Goal: Information Seeking & Learning: Learn about a topic

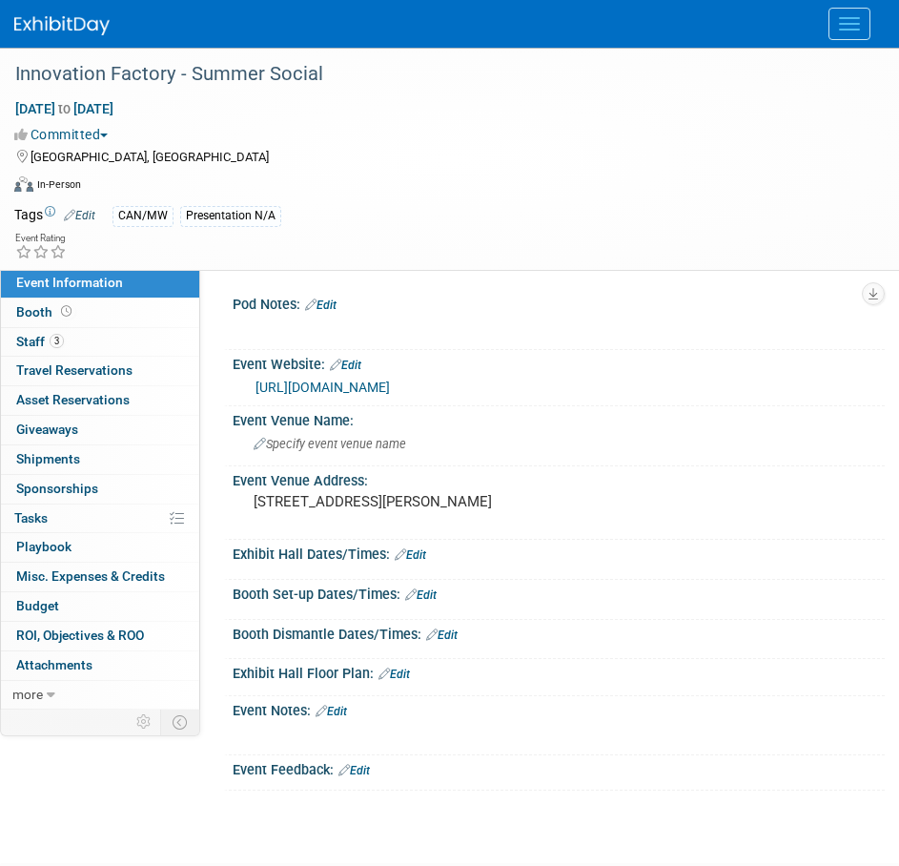
click at [52, 20] on img at bounding box center [61, 25] width 95 height 19
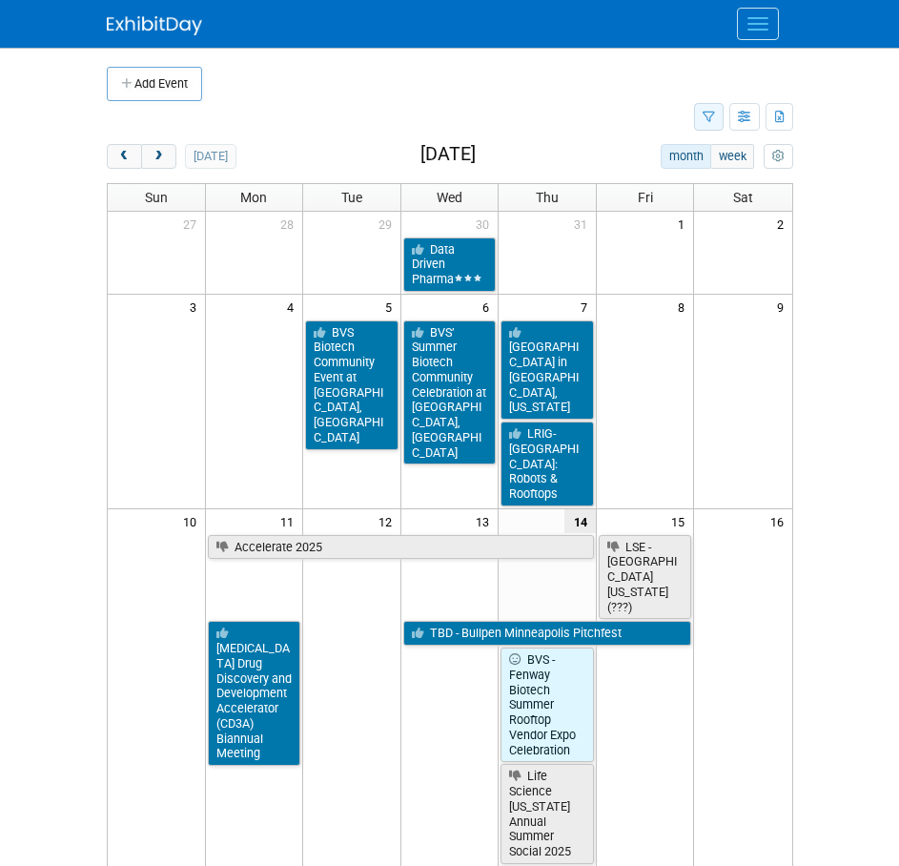
click at [703, 120] on icon "button" at bounding box center [709, 118] width 12 height 12
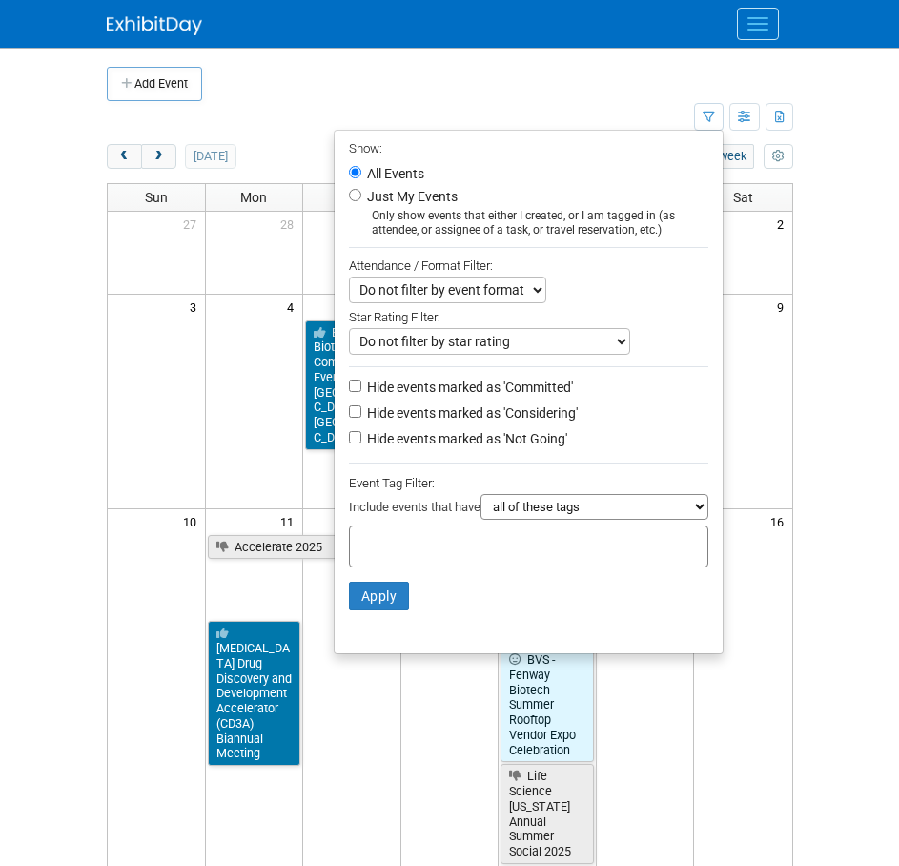
click at [372, 551] on input "text" at bounding box center [434, 543] width 153 height 19
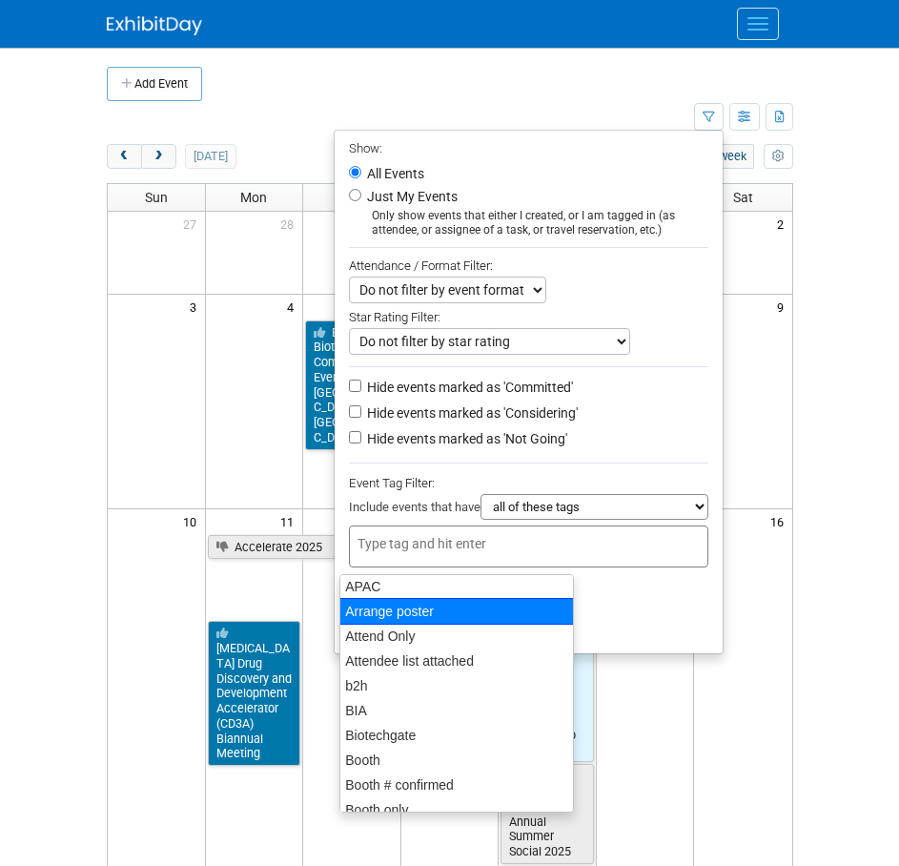
scroll to position [191, 0]
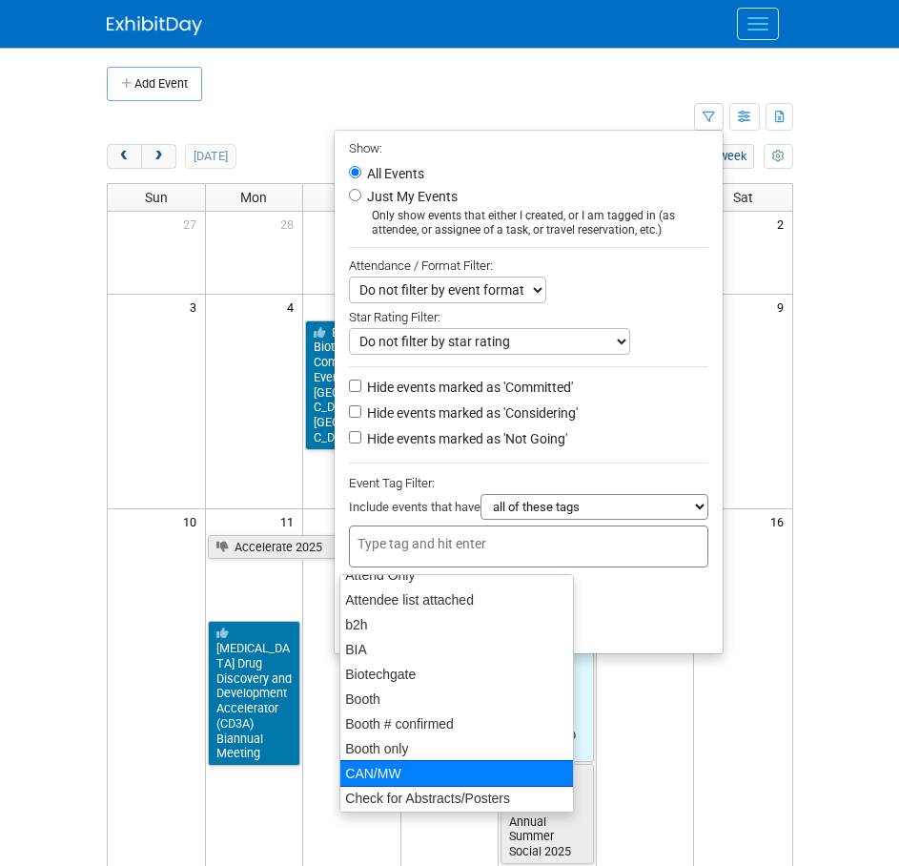
click at [402, 767] on div "CAN/MW" at bounding box center [458, 773] width 236 height 27
type input "CAN/MW"
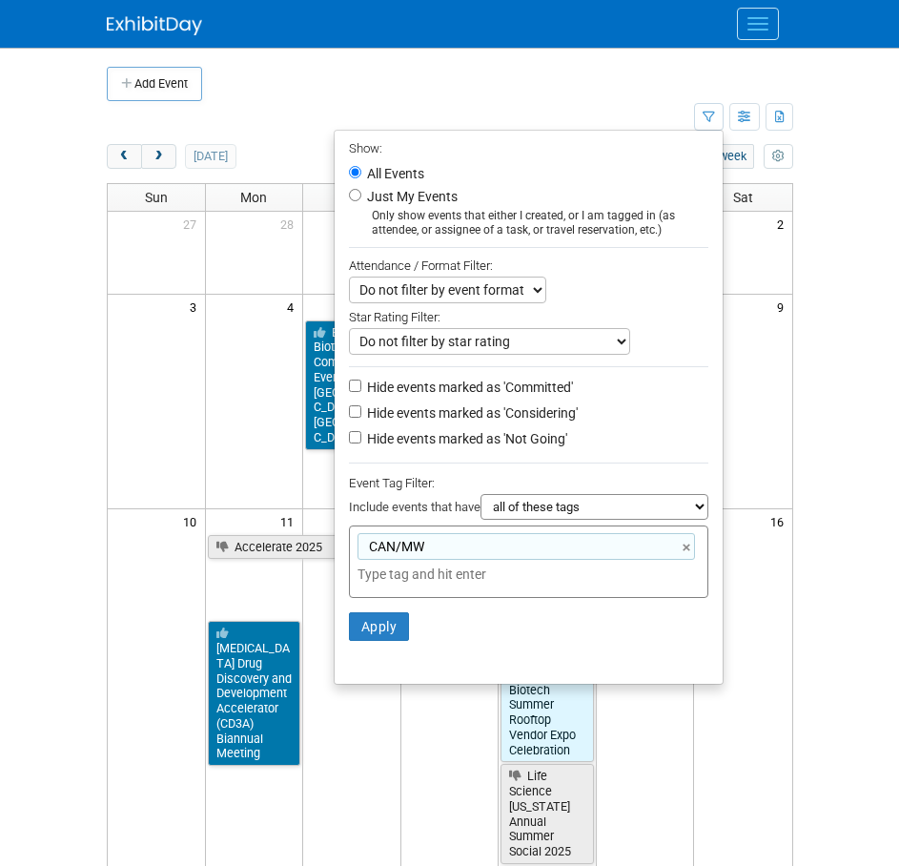
click at [392, 448] on label "Hide events marked as 'Not Going'" at bounding box center [465, 438] width 204 height 19
click at [361, 443] on input "Hide events marked as 'Not Going'" at bounding box center [355, 437] width 12 height 12
checkbox input "true"
click at [374, 640] on button "Apply" at bounding box center [379, 626] width 61 height 29
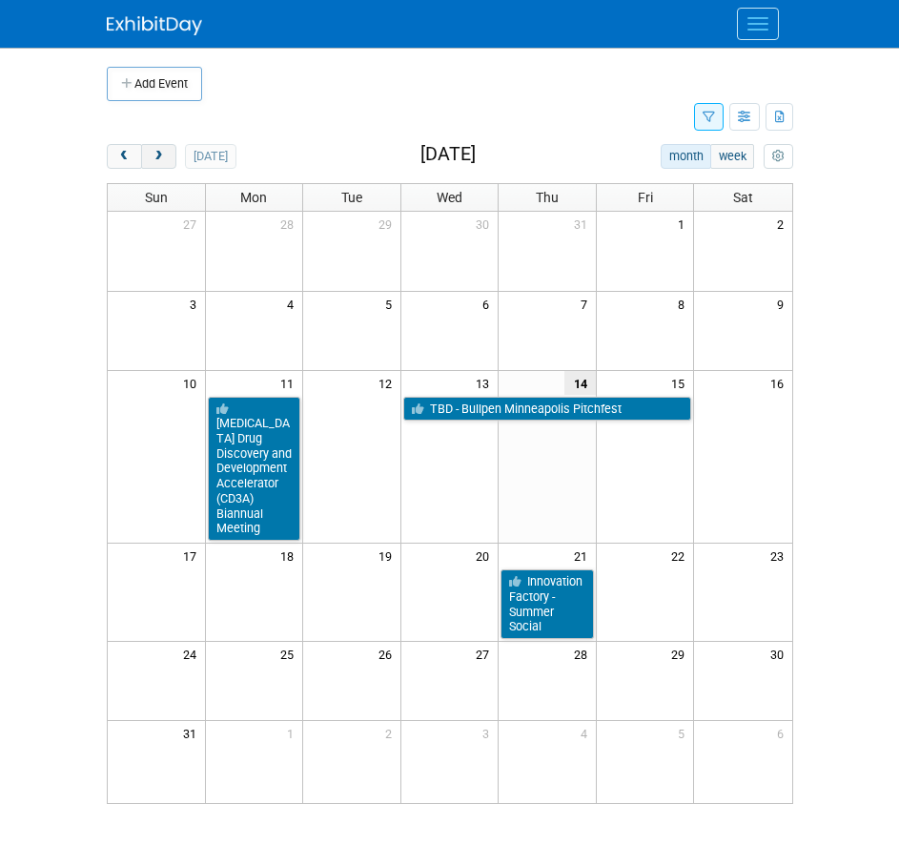
click at [157, 155] on span "next" at bounding box center [159, 157] width 14 height 12
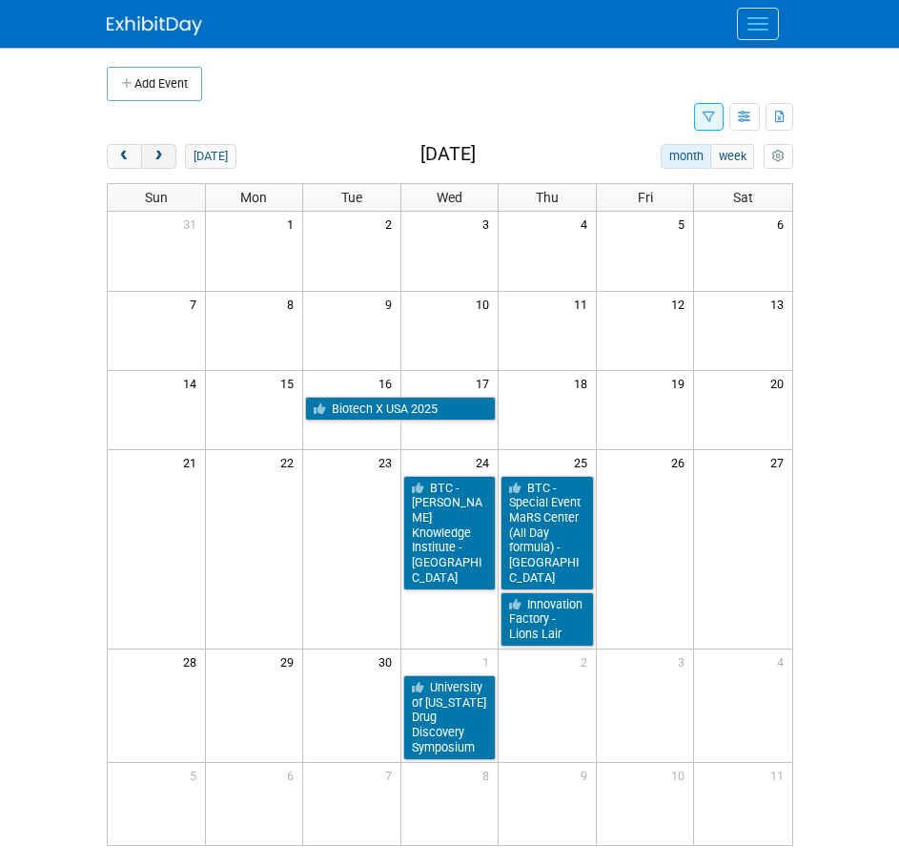
click at [157, 155] on span "next" at bounding box center [159, 157] width 14 height 12
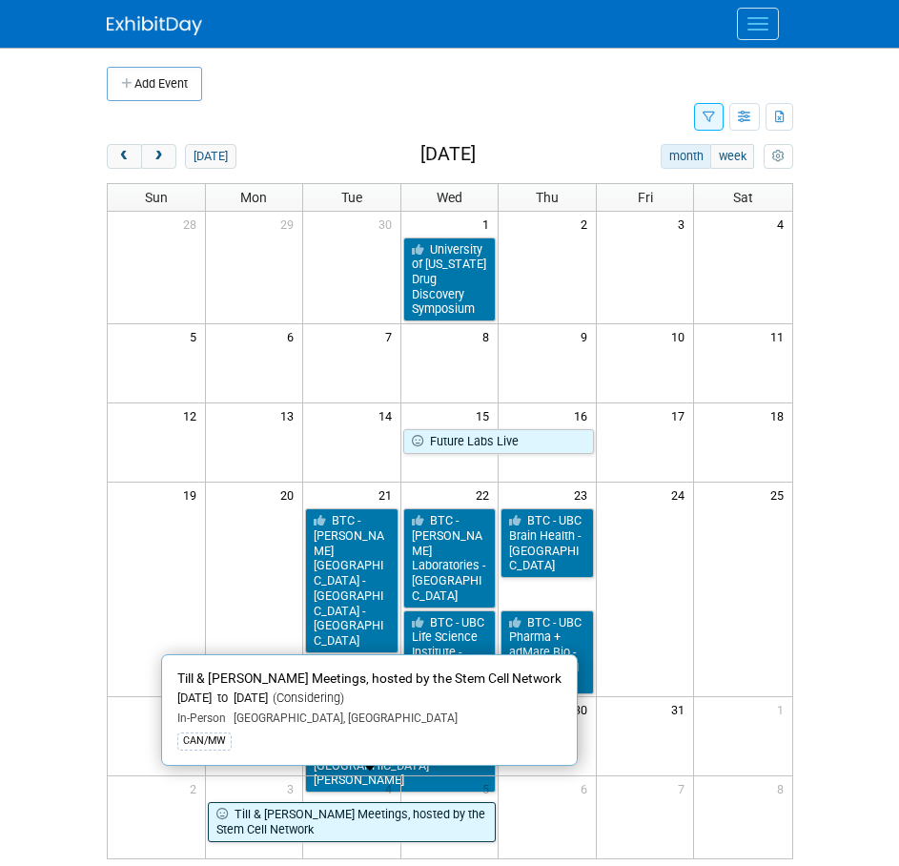
click at [420, 802] on link "Till & [PERSON_NAME] Meetings, hosted by the Stem Cell Network" at bounding box center [352, 821] width 289 height 39
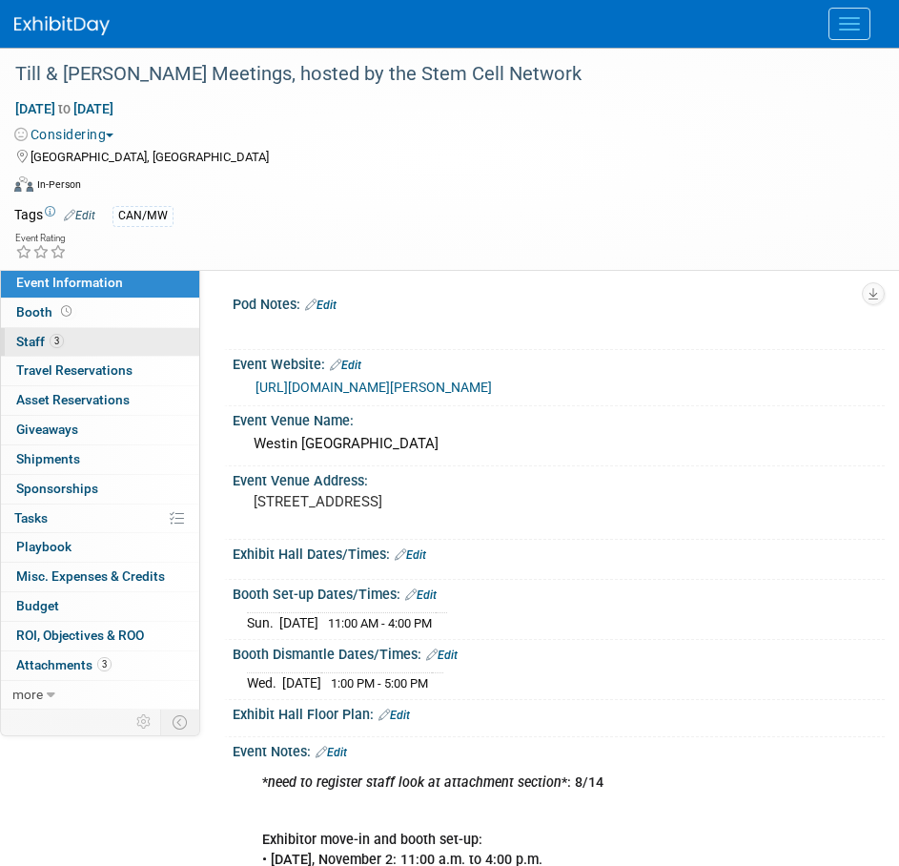
click at [50, 344] on span "3" at bounding box center [57, 341] width 14 height 14
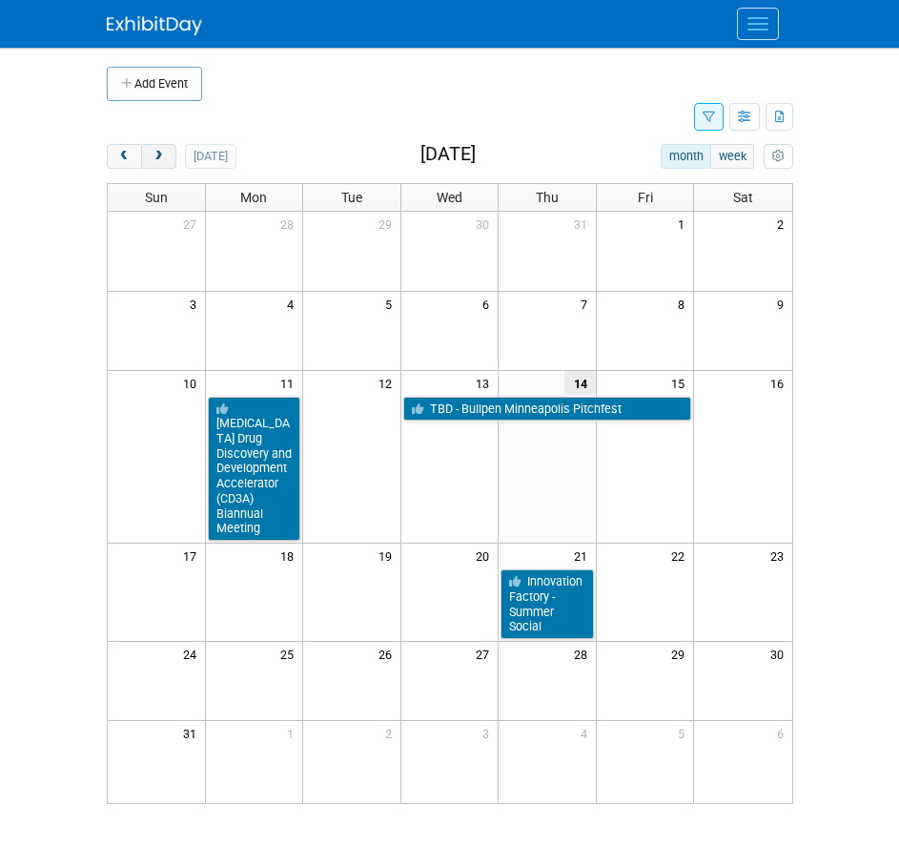
click at [164, 155] on span "next" at bounding box center [159, 157] width 14 height 12
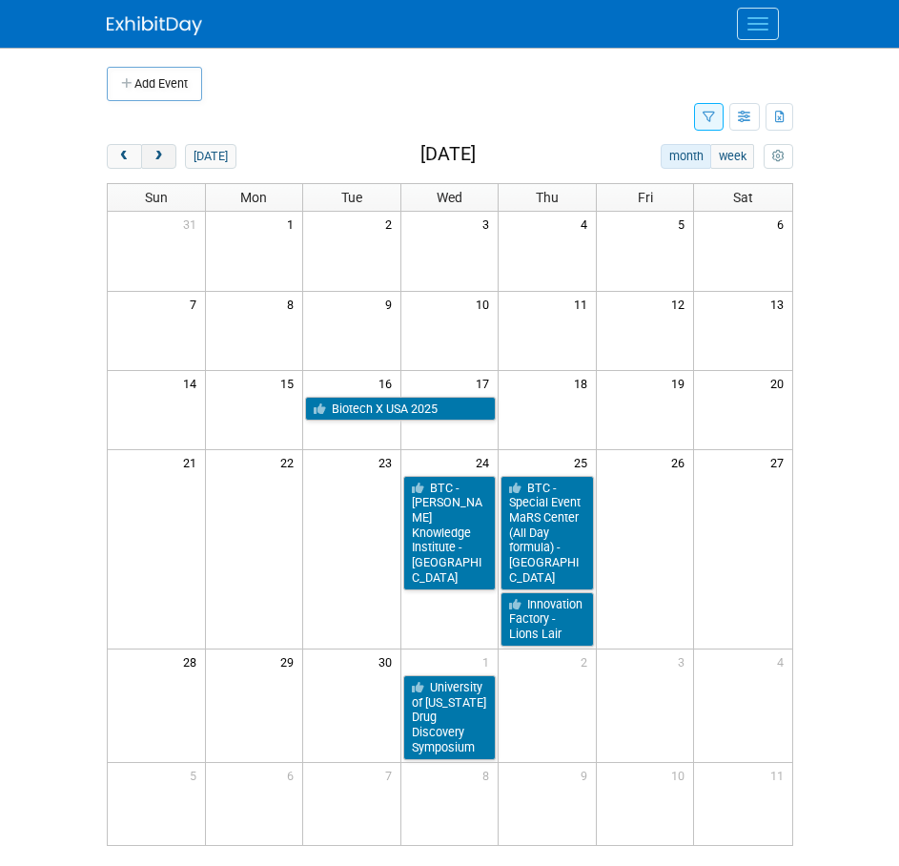
click at [164, 155] on span "next" at bounding box center [159, 157] width 14 height 12
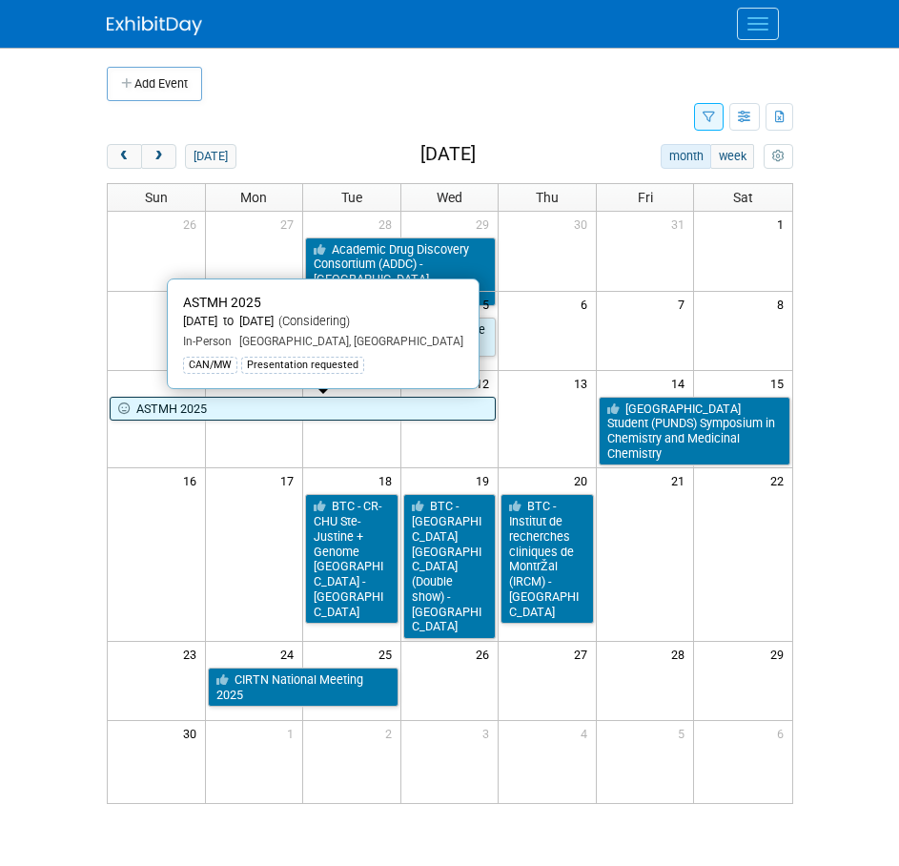
click at [313, 409] on link "ASTMH 2025" at bounding box center [303, 409] width 387 height 25
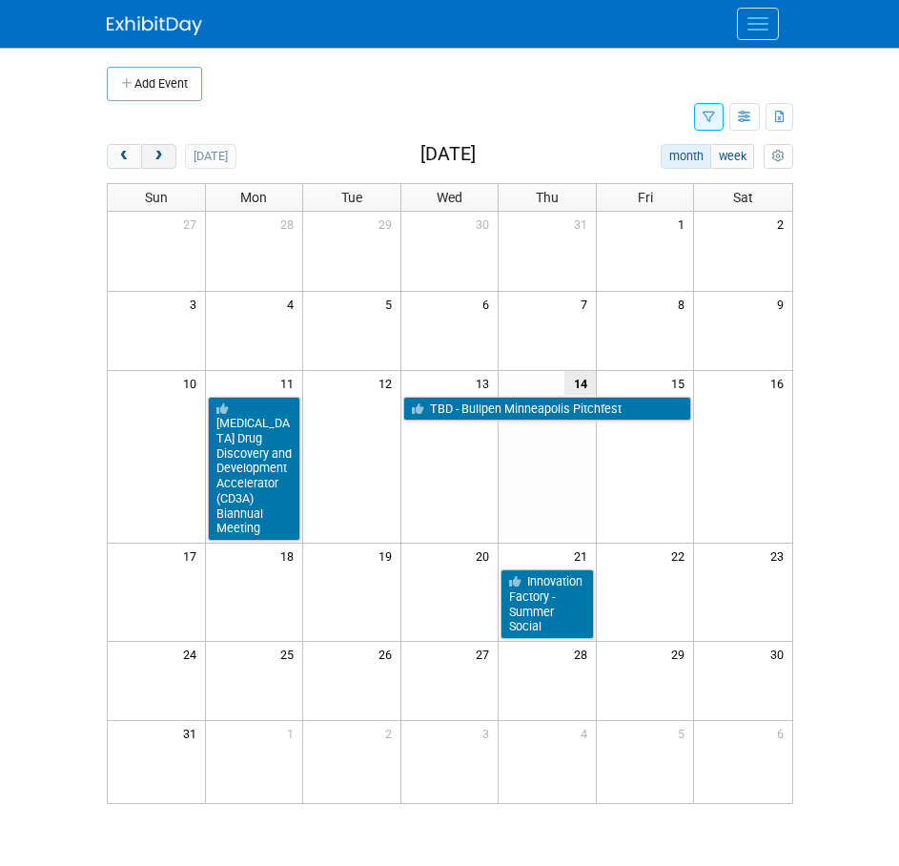
click at [162, 158] on span "next" at bounding box center [159, 157] width 14 height 12
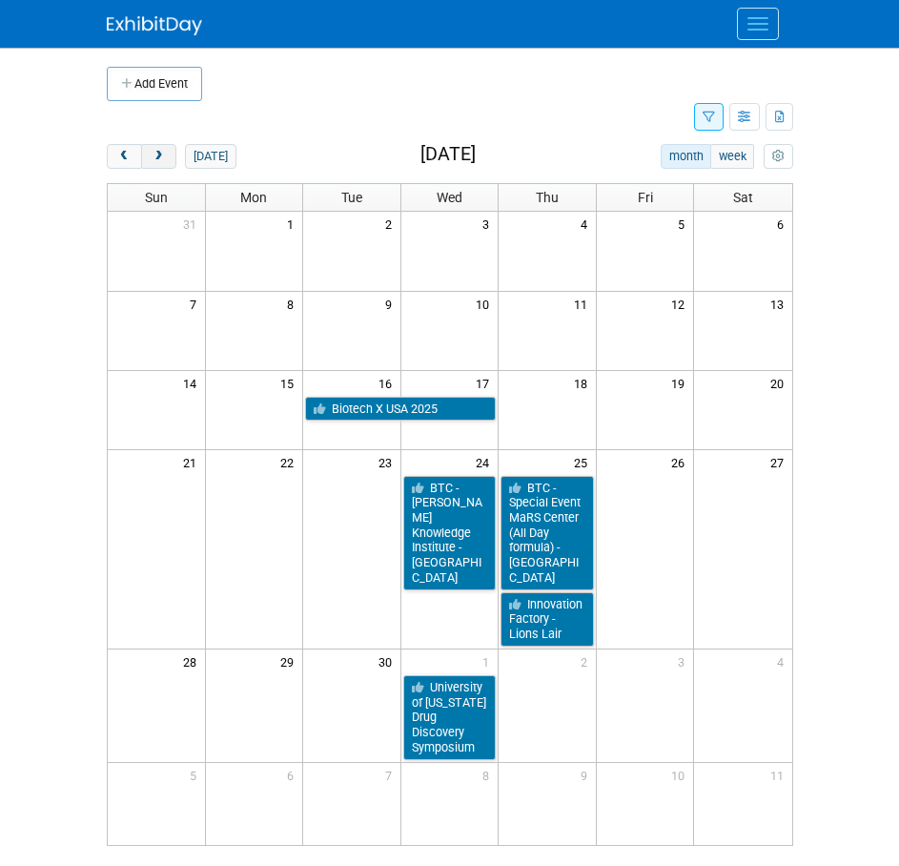
click at [162, 158] on span "next" at bounding box center [159, 157] width 14 height 12
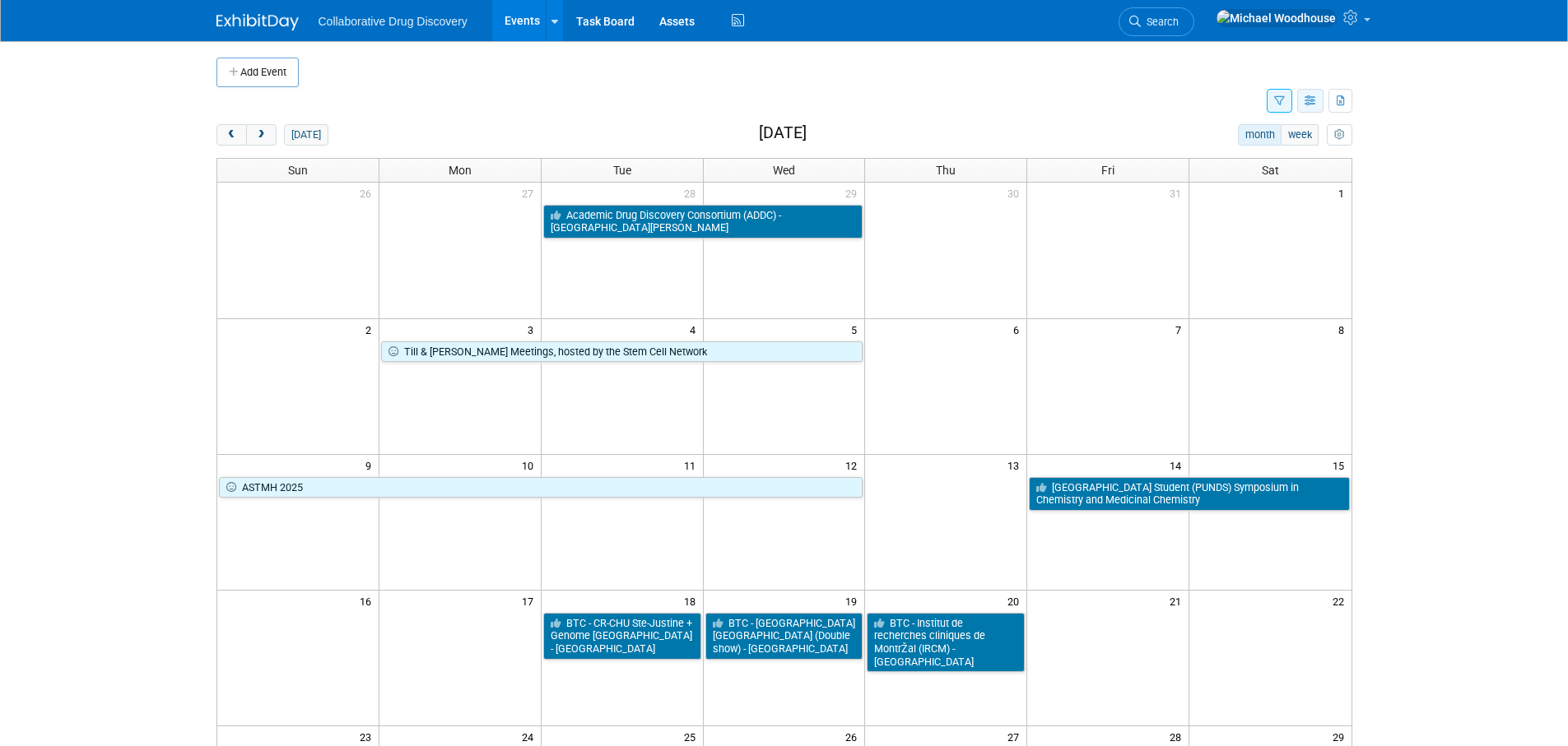
click at [775, 108] on button "button" at bounding box center [1310, 101] width 27 height 24
click at [775, 235] on link "Expert Grid" at bounding box center [1241, 234] width 138 height 23
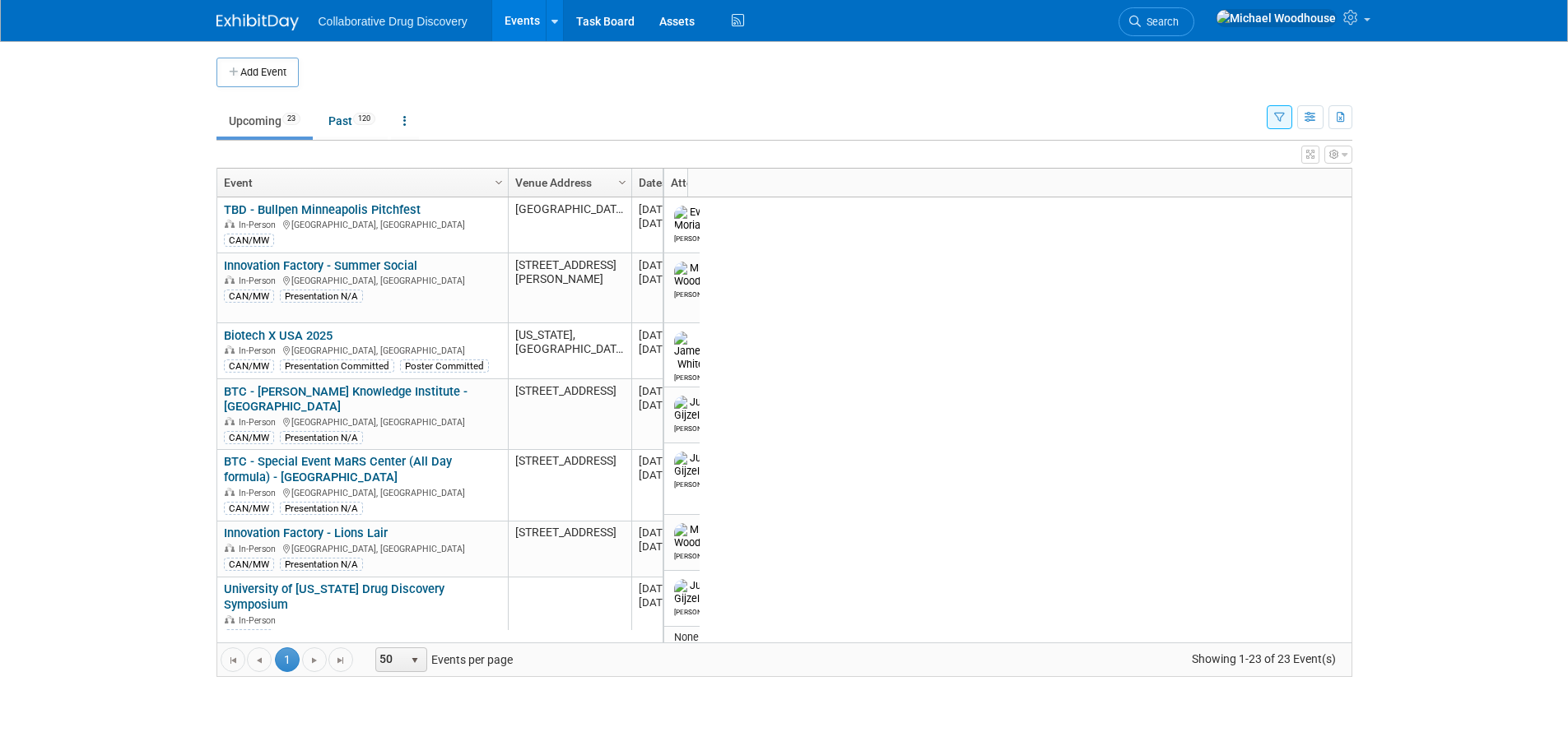
click at [444, 65] on td at bounding box center [797, 72] width 998 height 29
click at [1307, 119] on icon "button" at bounding box center [1311, 118] width 12 height 10
click at [1237, 181] on link "List View" at bounding box center [1241, 174] width 138 height 23
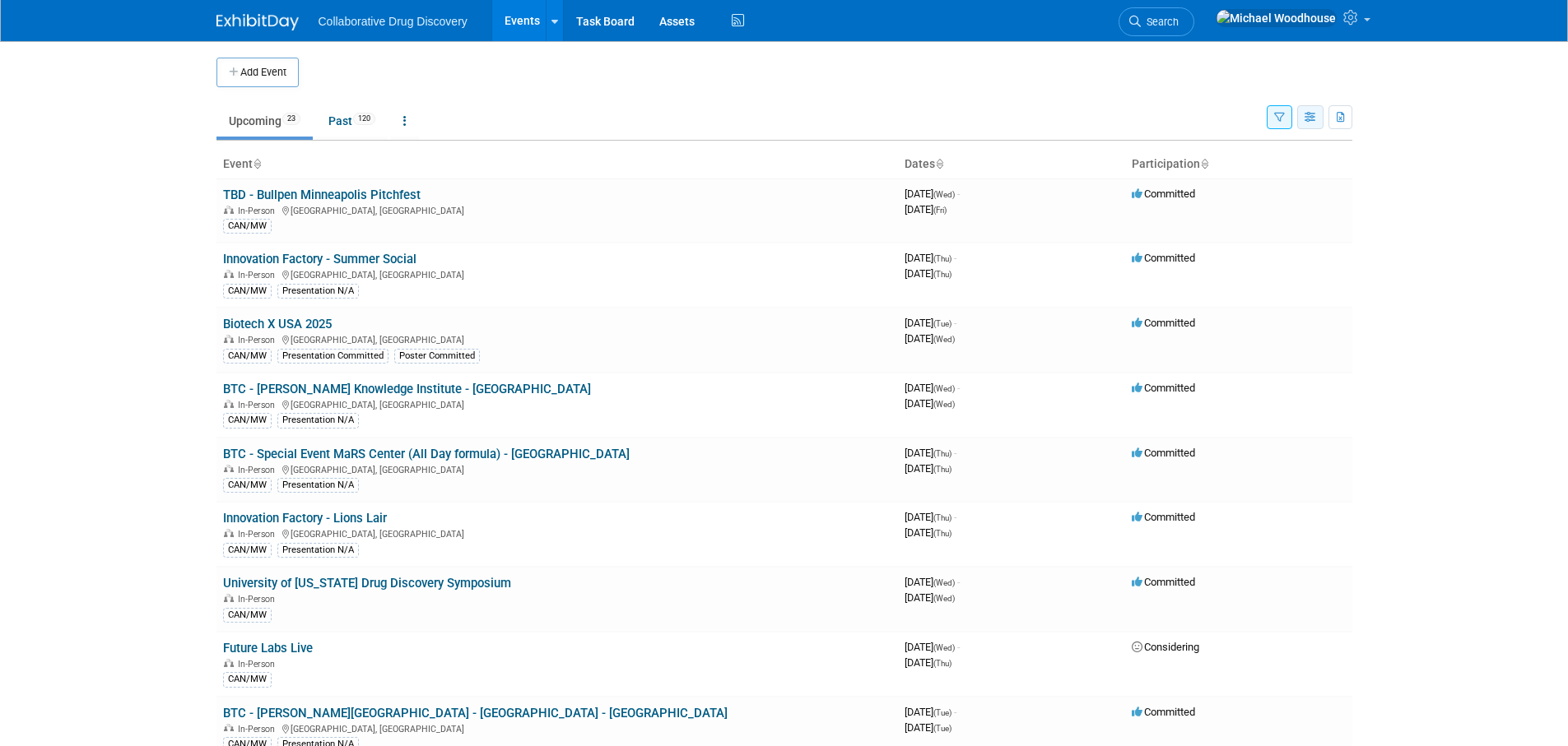
click at [1307, 118] on icon "button" at bounding box center [1311, 118] width 12 height 10
click at [1218, 252] on link "Expert Grid" at bounding box center [1241, 251] width 138 height 23
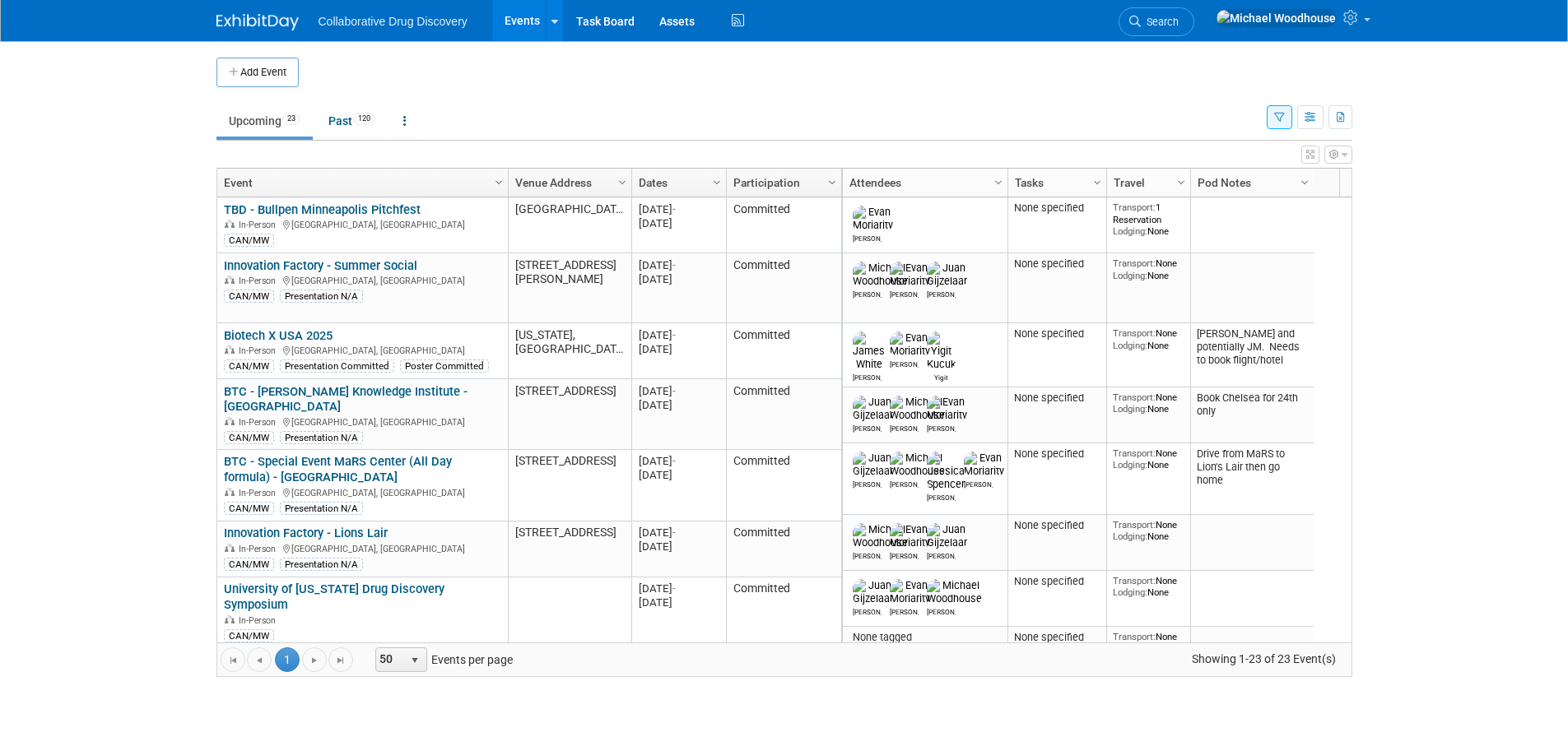
scroll to position [197, 0]
